Goal: Information Seeking & Learning: Learn about a topic

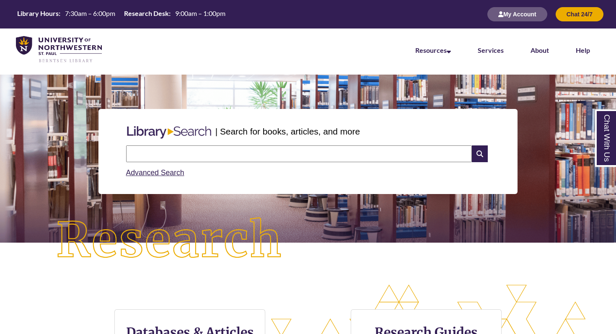
click at [174, 153] on input "text" at bounding box center [299, 153] width 346 height 17
type input "**********"
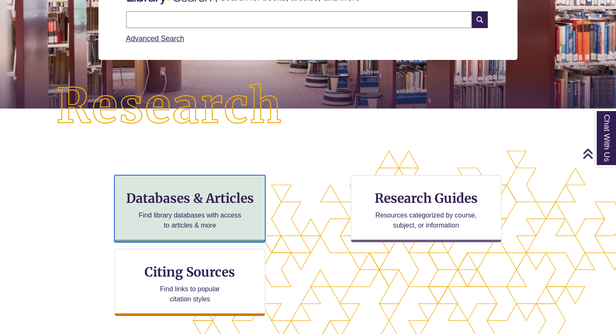
click at [187, 216] on p "Find library databases with access to articles & more" at bounding box center [189, 220] width 109 height 20
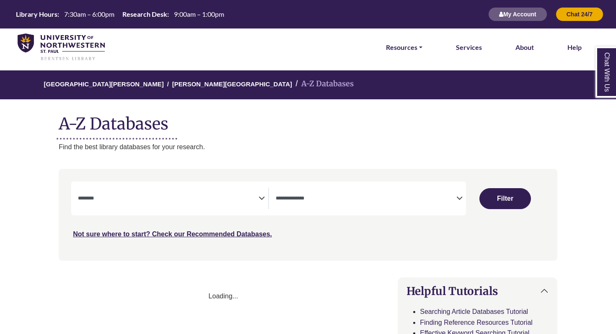
select select "Database Subject Filter"
select select "Database Types Filter"
select select "Database Subject Filter"
select select "Database Types Filter"
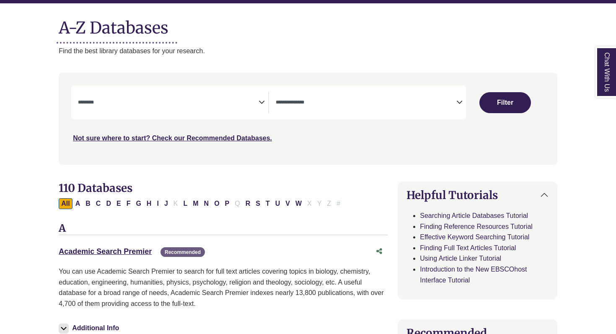
scroll to position [97, 0]
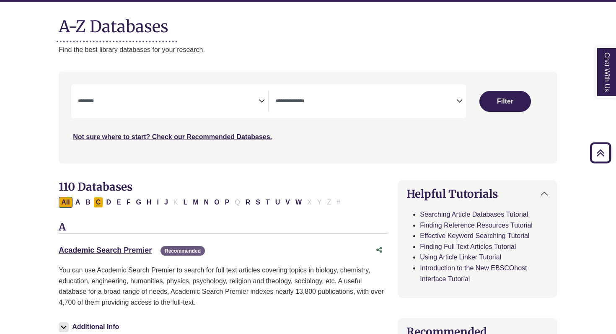
click at [98, 200] on button "C" at bounding box center [98, 202] width 10 height 11
select select "Database Subject Filter"
select select "Database Types Filter"
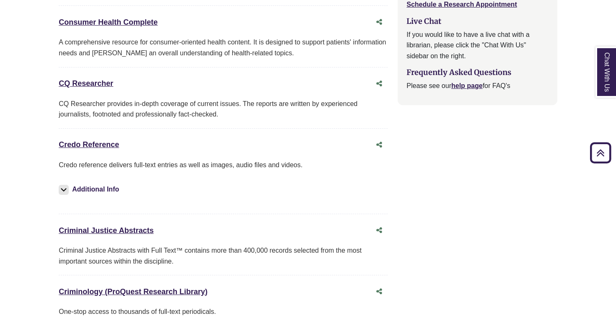
scroll to position [1008, 0]
click at [104, 142] on link "Credo Reference This link opens in a new window" at bounding box center [89, 145] width 60 height 8
